Goal: Check status: Check status

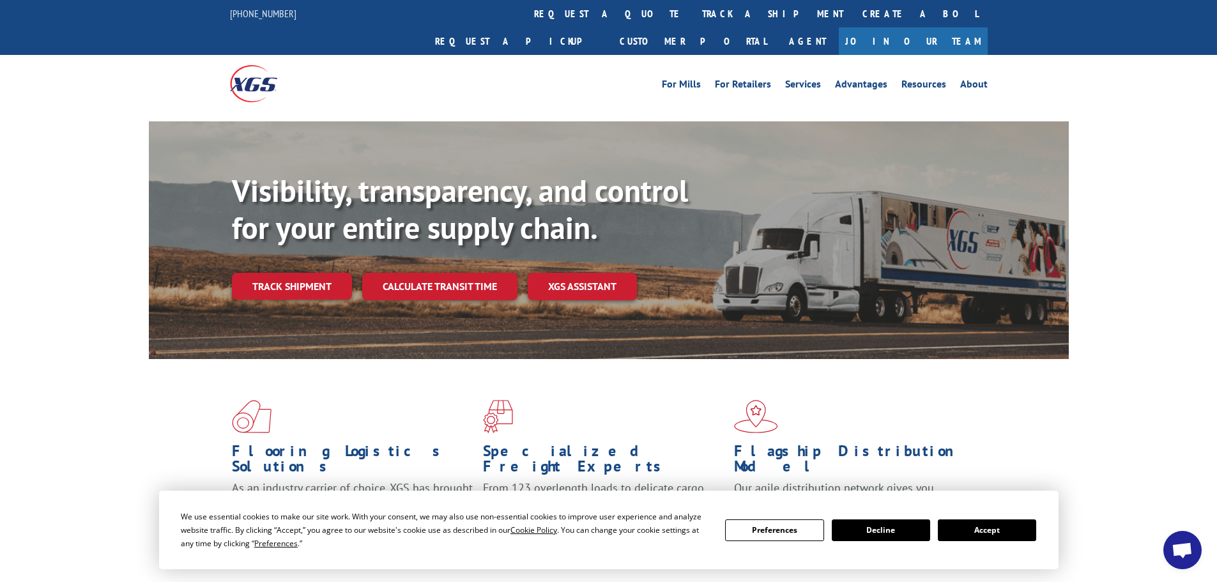
click at [693, 17] on link "track a shipment" at bounding box center [773, 13] width 160 height 27
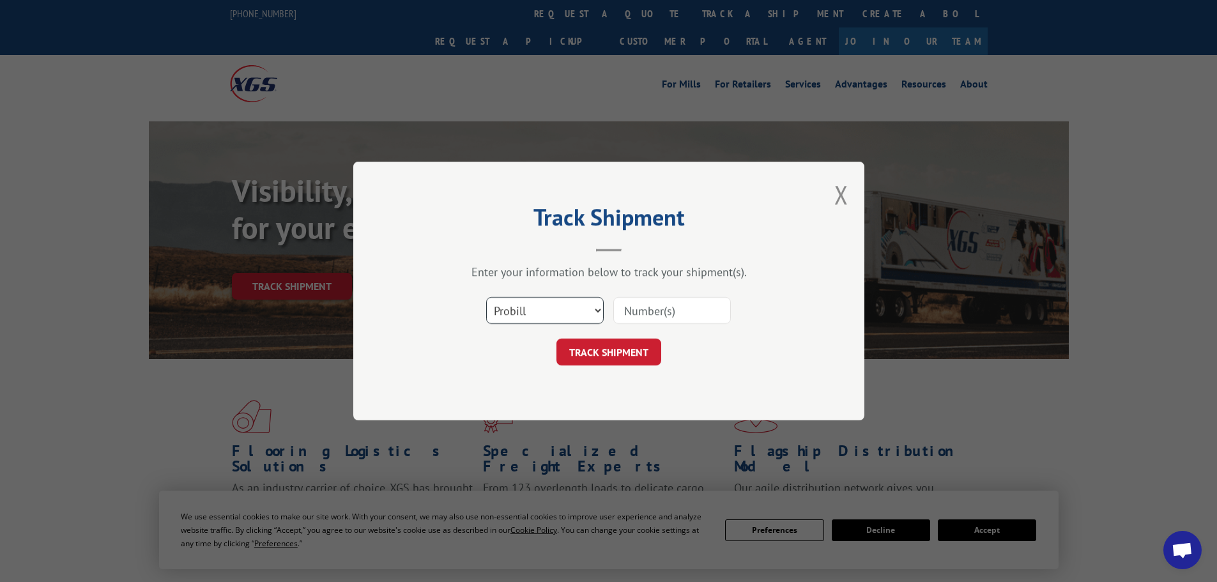
click at [522, 307] on select "Select category... Probill BOL PO" at bounding box center [545, 310] width 118 height 27
click at [486, 297] on select "Select category... Probill BOL PO" at bounding box center [545, 310] width 118 height 27
click at [662, 313] on input at bounding box center [672, 310] width 118 height 27
paste input "17501934"
type input "17501934"
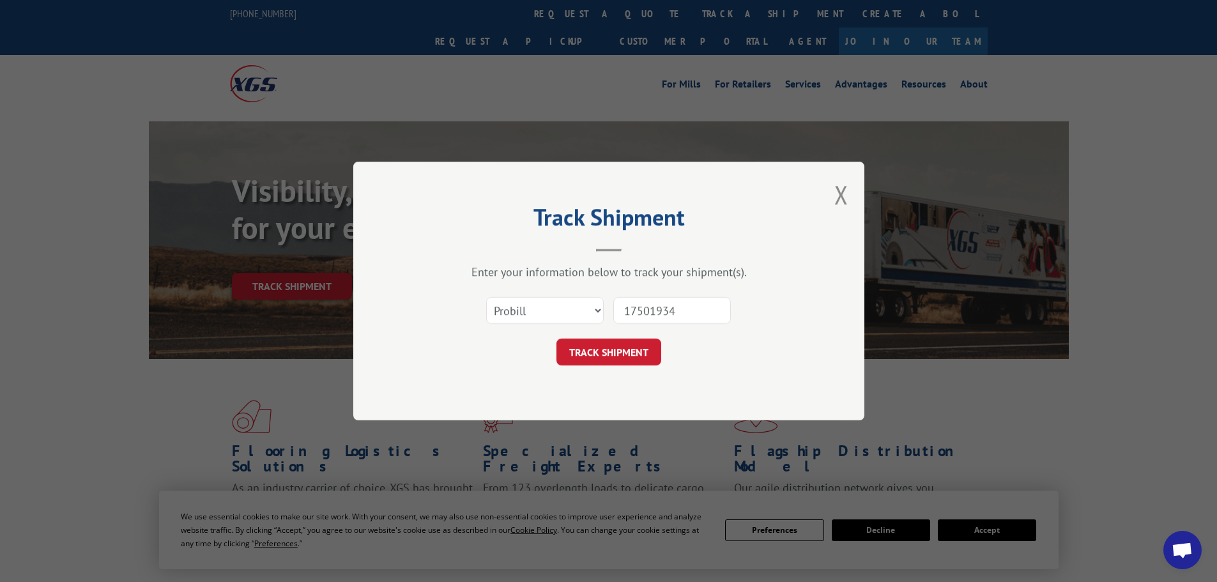
click button "TRACK SHIPMENT" at bounding box center [608, 352] width 105 height 27
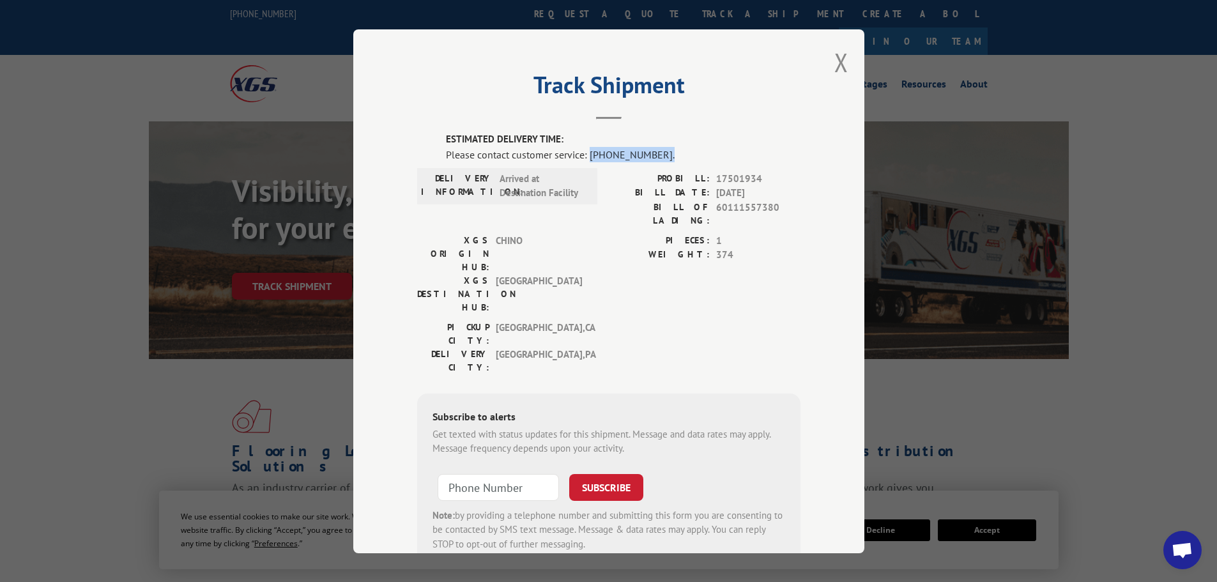
drag, startPoint x: 586, startPoint y: 157, endPoint x: 663, endPoint y: 153, distance: 77.4
click at [663, 153] on div "Please contact customer service: [PHONE_NUMBER]." at bounding box center [623, 153] width 355 height 15
click at [834, 62] on button "Close modal" at bounding box center [841, 62] width 14 height 34
